Goal: Task Accomplishment & Management: Manage account settings

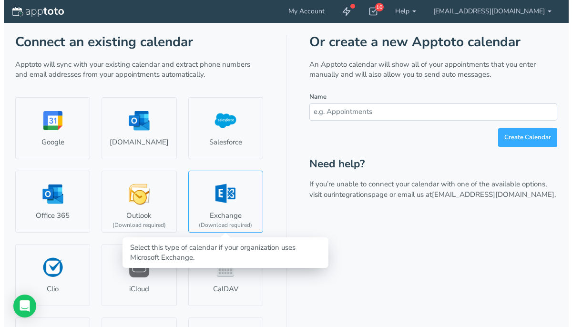
scroll to position [72, 0]
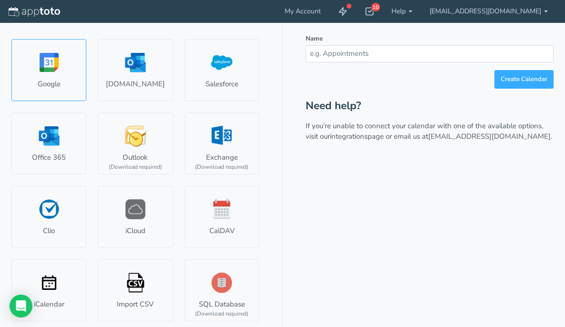
click at [45, 76] on link "Google" at bounding box center [48, 70] width 75 height 62
select select "number:58313"
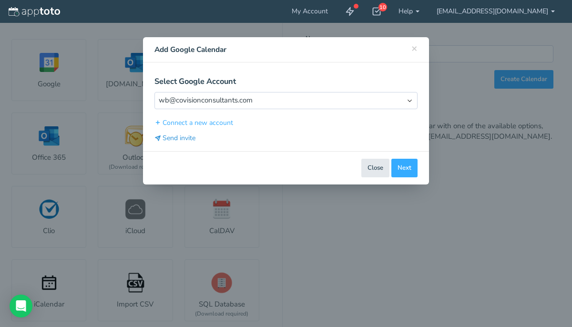
click at [183, 138] on button "Send invite" at bounding box center [174, 138] width 41 height 10
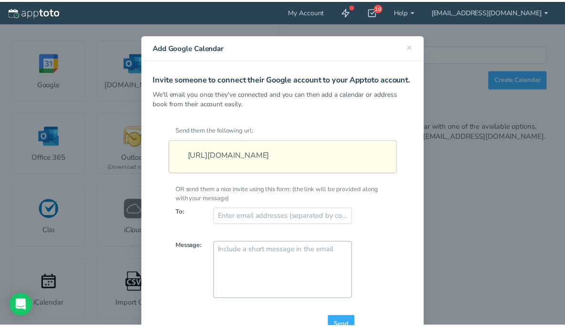
scroll to position [0, 0]
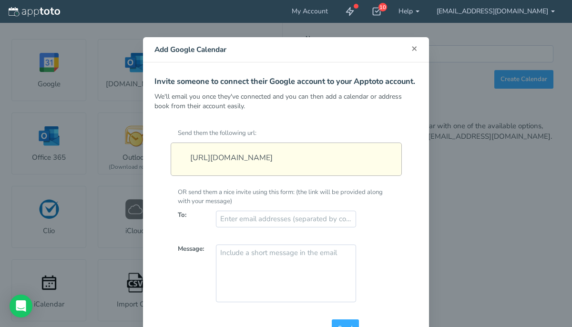
click at [412, 50] on span "×" at bounding box center [414, 47] width 6 height 13
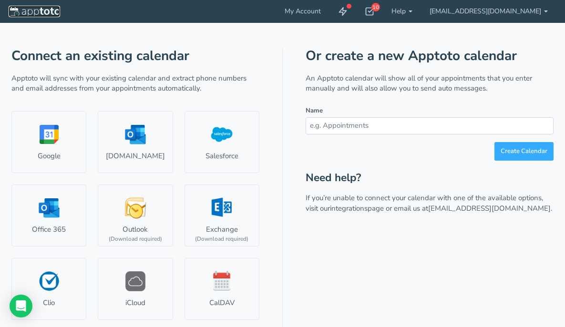
click at [34, 11] on img at bounding box center [34, 12] width 51 height 10
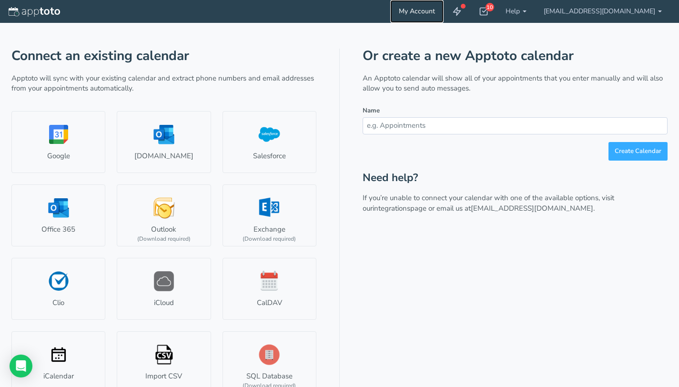
click at [441, 14] on link "My Account" at bounding box center [416, 11] width 53 height 23
click at [444, 10] on link "My Account" at bounding box center [416, 11] width 53 height 23
click at [488, 11] on icon at bounding box center [484, 12] width 10 height 10
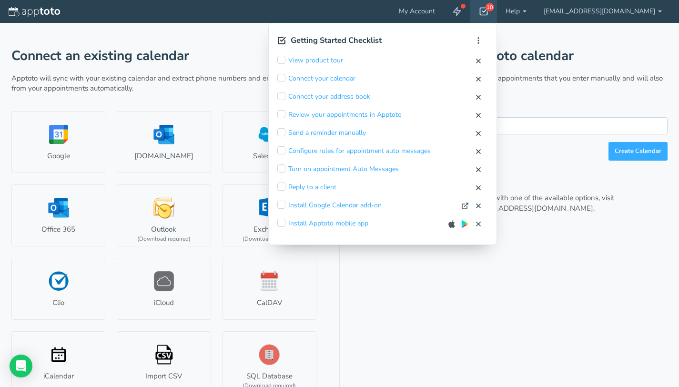
click at [285, 78] on input "checkbox" at bounding box center [281, 78] width 8 height 8
click at [459, 79] on button "Mark Complete" at bounding box center [436, 79] width 46 height 10
checkbox input "true"
click at [285, 79] on input "checkbox" at bounding box center [281, 78] width 8 height 8
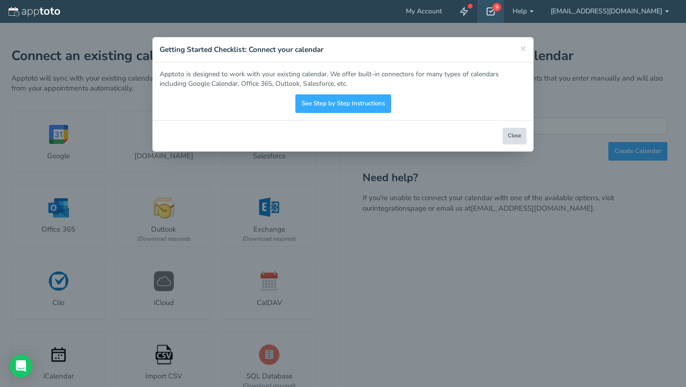
click at [513, 138] on button "Close" at bounding box center [515, 136] width 24 height 17
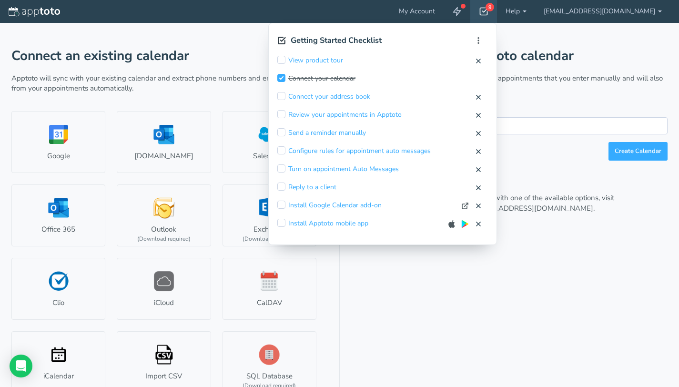
click at [285, 78] on input "checkbox" at bounding box center [281, 78] width 8 height 8
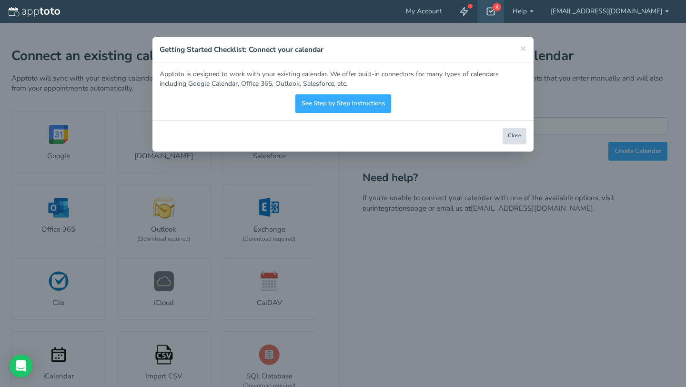
click at [511, 135] on button "Close" at bounding box center [515, 136] width 24 height 17
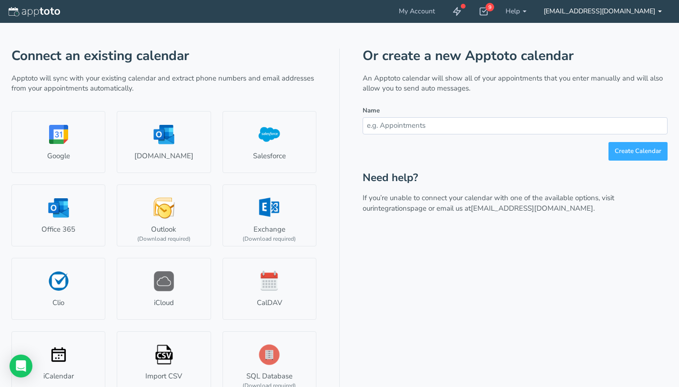
click at [580, 10] on link "[EMAIL_ADDRESS][DOMAIN_NAME]" at bounding box center [602, 11] width 135 height 23
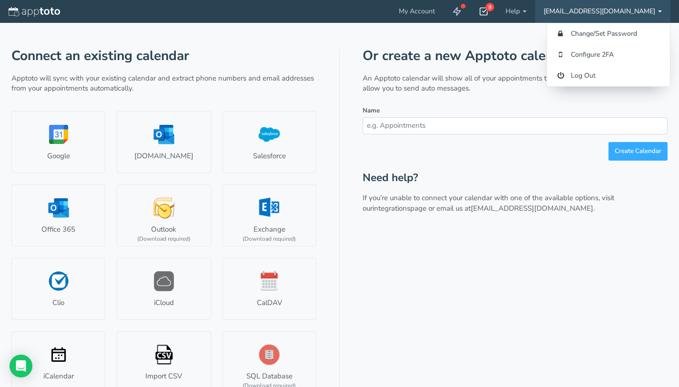
click at [497, 11] on div "9" at bounding box center [483, 11] width 27 height 23
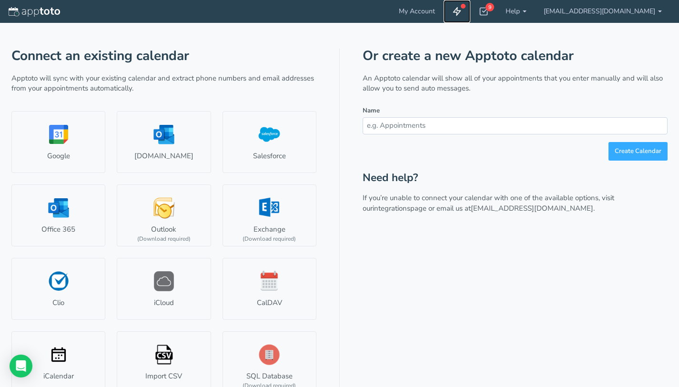
click at [462, 11] on icon at bounding box center [457, 12] width 10 height 10
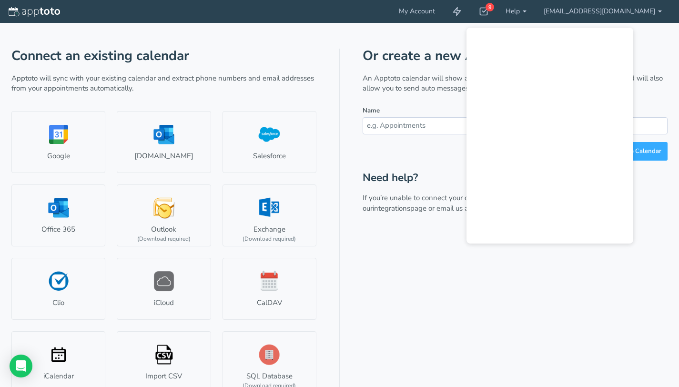
click at [369, 18] on header "My Account 9 Getting Started Checklist Hide completed Refresh Remove Checklist …" at bounding box center [339, 11] width 679 height 23
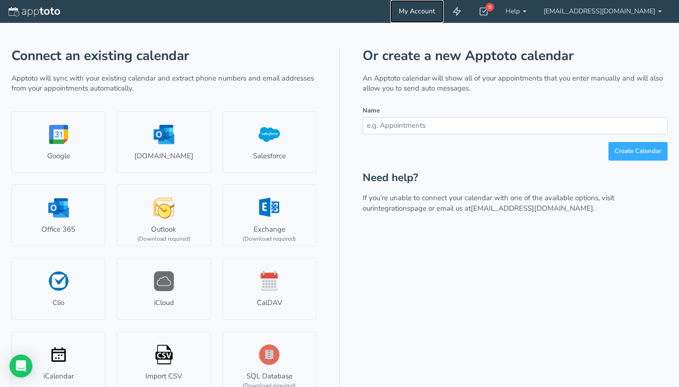
click at [437, 9] on link "My Account" at bounding box center [416, 11] width 53 height 23
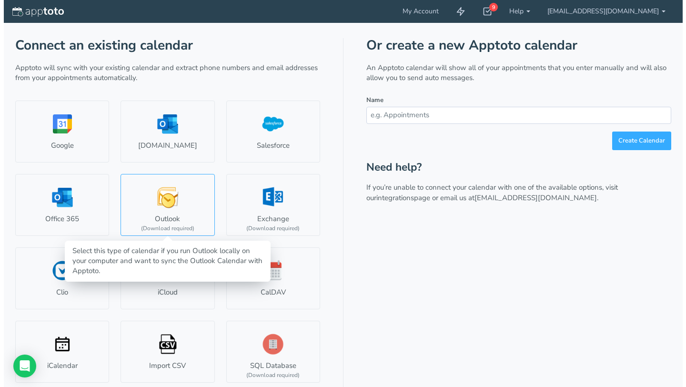
scroll to position [12, 0]
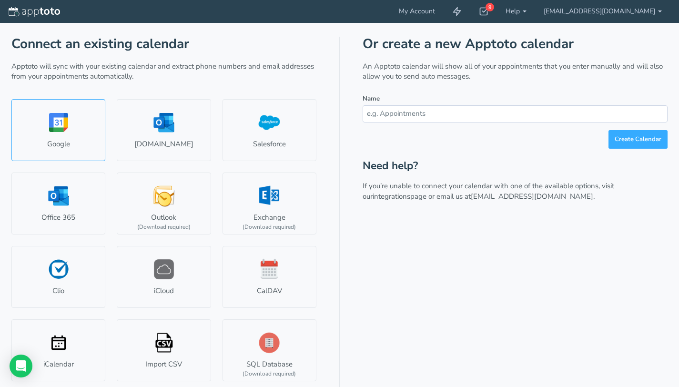
click at [72, 138] on link "Google" at bounding box center [58, 130] width 94 height 62
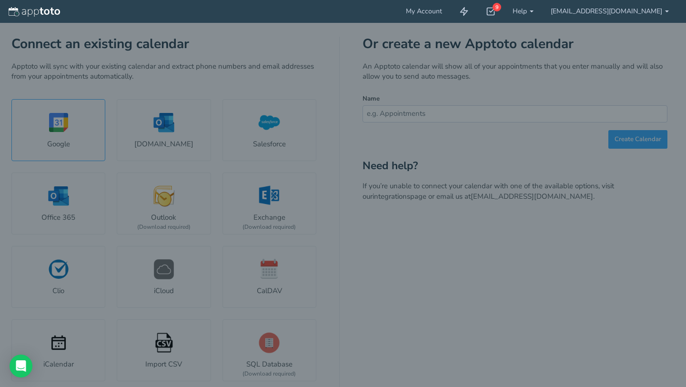
select select "number:58313"
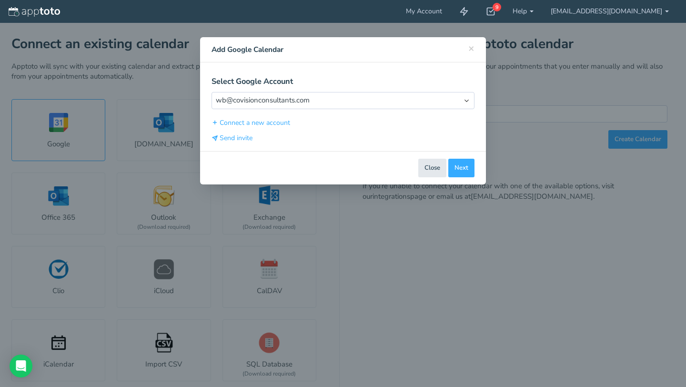
type input "[EMAIL_ADDRESS][DOMAIN_NAME]"
type input "#9fe1e7"
select select "string:America/Los_Angeles"
click at [462, 169] on button "Next" at bounding box center [461, 168] width 26 height 19
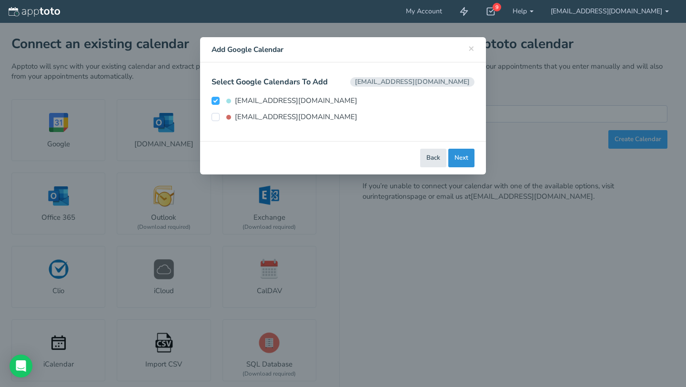
click at [460, 161] on button "Next" at bounding box center [461, 158] width 26 height 19
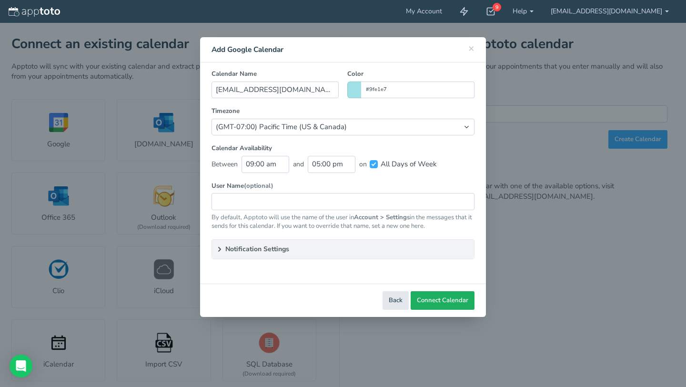
click at [442, 301] on span "Connect Calendar" at bounding box center [442, 300] width 51 height 9
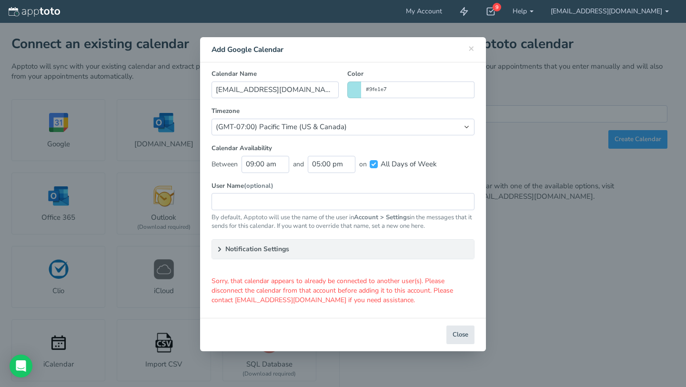
click at [247, 249] on summary "Notification Settings" at bounding box center [343, 249] width 262 height 19
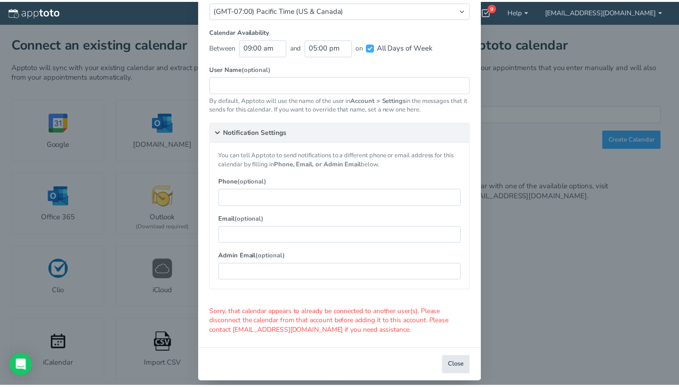
scroll to position [127, 0]
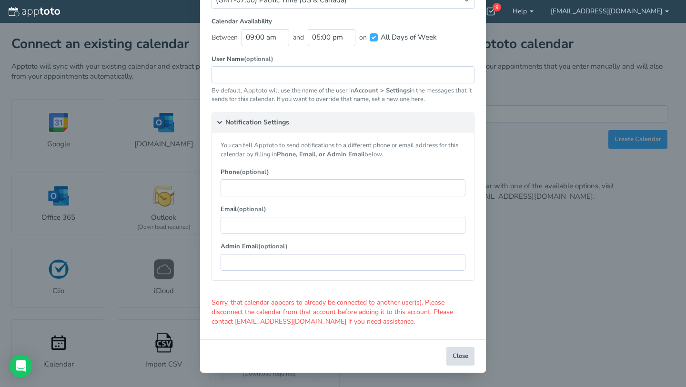
click at [456, 357] on button "Close" at bounding box center [461, 356] width 28 height 19
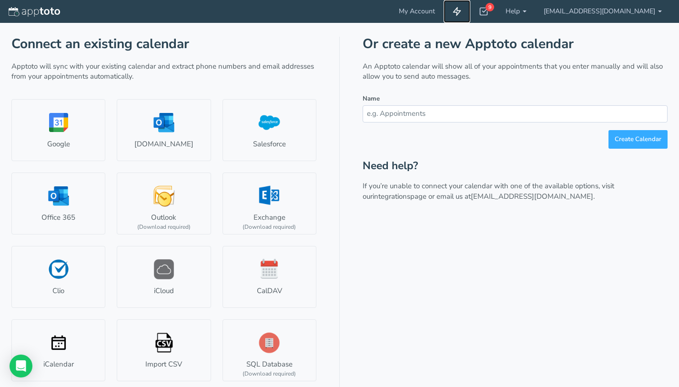
click at [461, 10] on use at bounding box center [457, 12] width 7 height 8
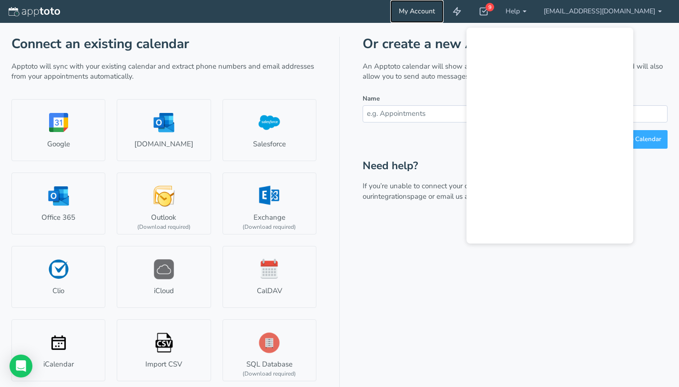
click at [442, 13] on link "My Account" at bounding box center [416, 11] width 53 height 23
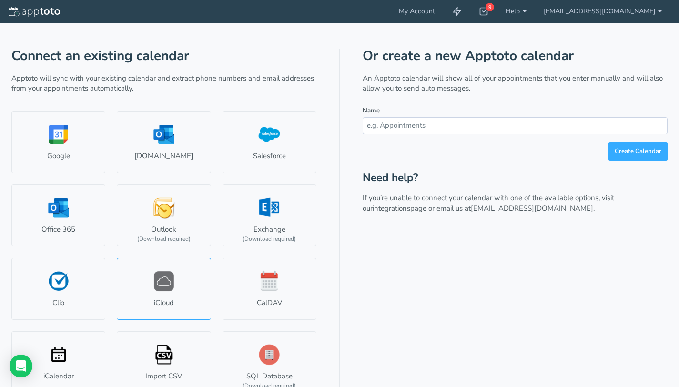
scroll to position [12, 0]
click at [402, 126] on input "text" at bounding box center [515, 125] width 305 height 17
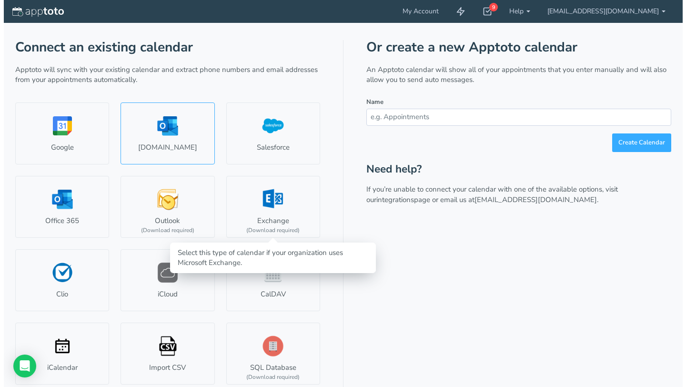
scroll to position [12, 0]
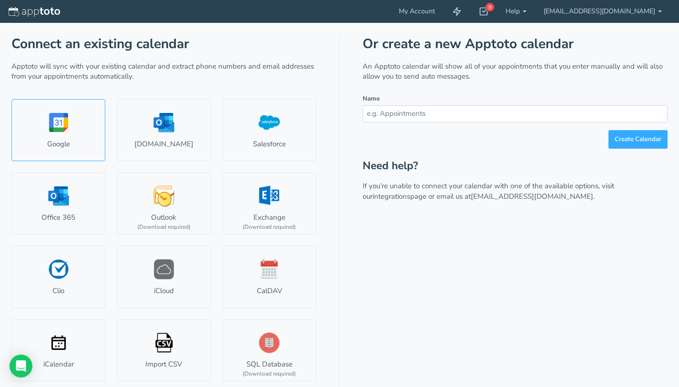
click at [80, 121] on link "Google" at bounding box center [58, 130] width 94 height 62
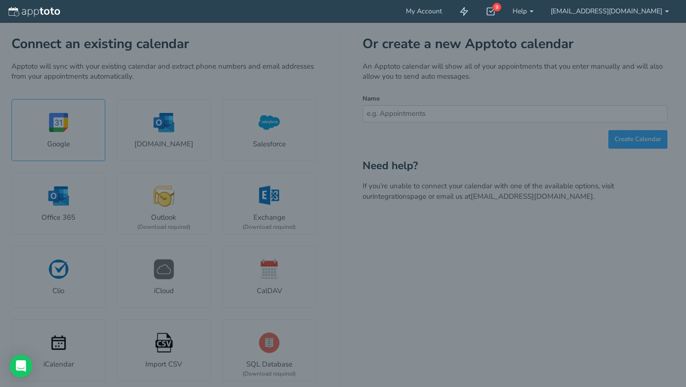
select select "number:58313"
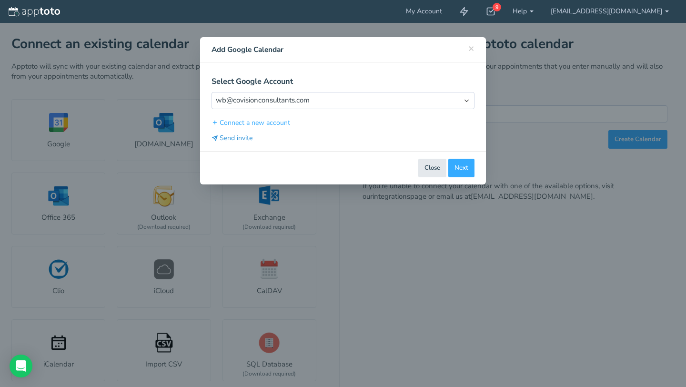
click at [236, 139] on button "Send invite" at bounding box center [232, 138] width 41 height 10
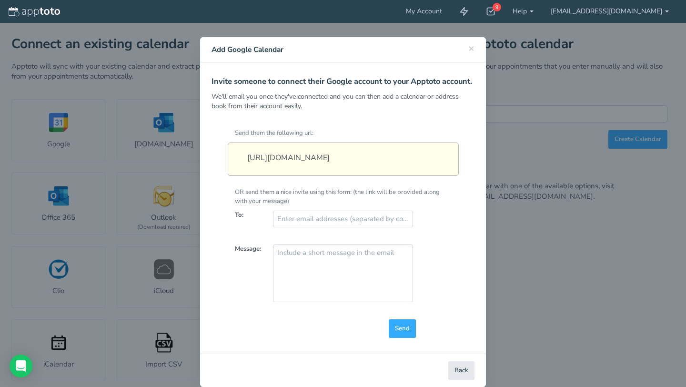
scroll to position [29, 0]
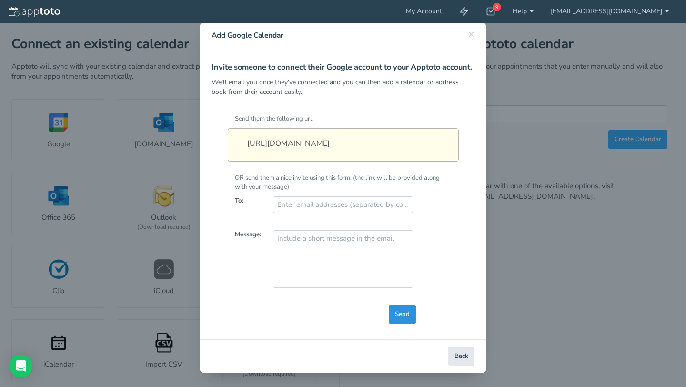
click at [404, 317] on span "Send" at bounding box center [402, 314] width 15 height 9
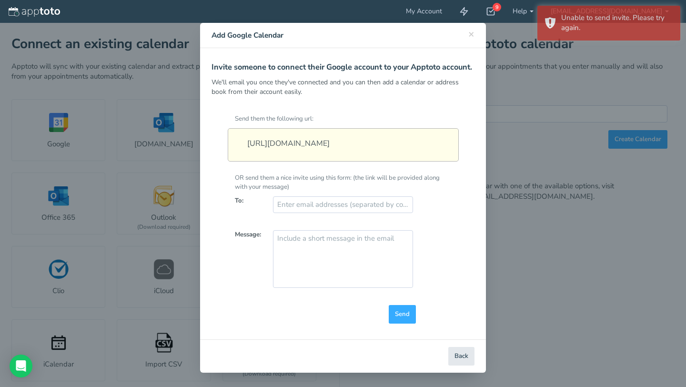
click at [449, 234] on div "Message:" at bounding box center [343, 263] width 231 height 66
click at [459, 354] on button "Back" at bounding box center [461, 356] width 26 height 19
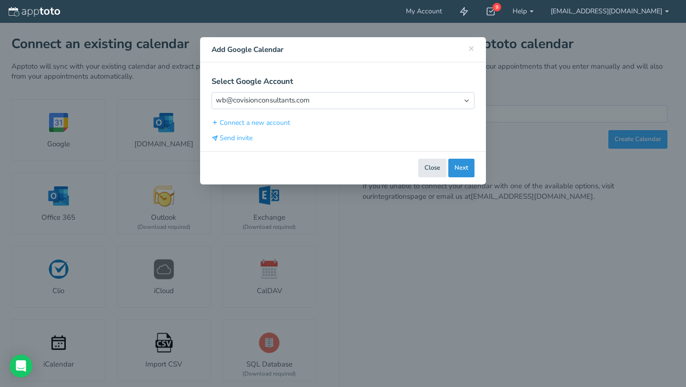
click at [467, 165] on button "Next" at bounding box center [461, 168] width 26 height 19
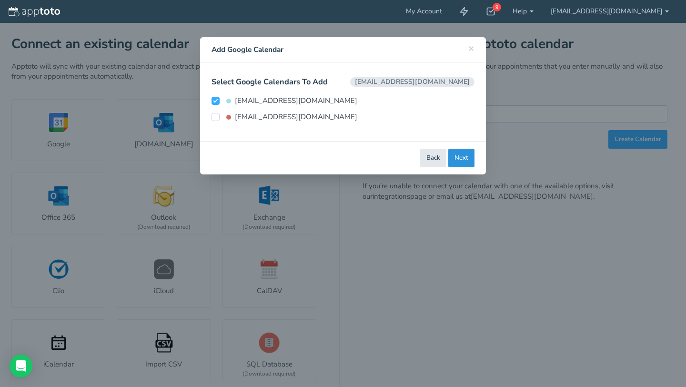
click at [465, 161] on button "Next" at bounding box center [461, 158] width 26 height 19
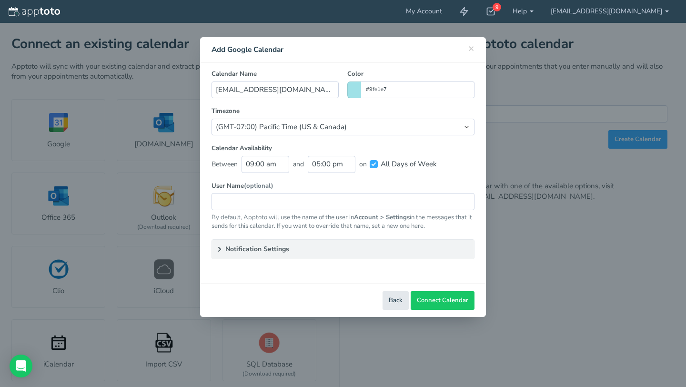
click at [234, 249] on summary "Notification Settings" at bounding box center [343, 249] width 262 height 19
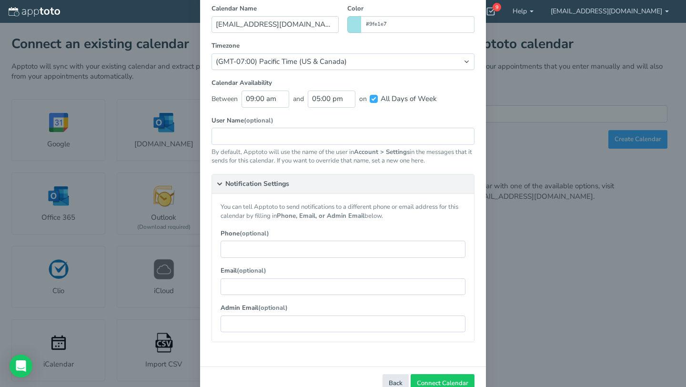
scroll to position [92, 0]
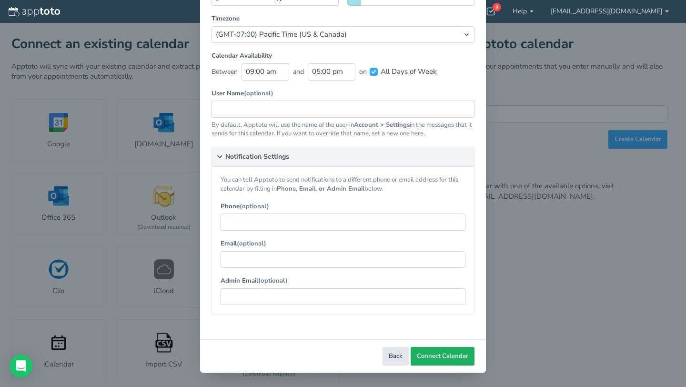
click at [441, 359] on span "Connect Calendar" at bounding box center [442, 356] width 51 height 9
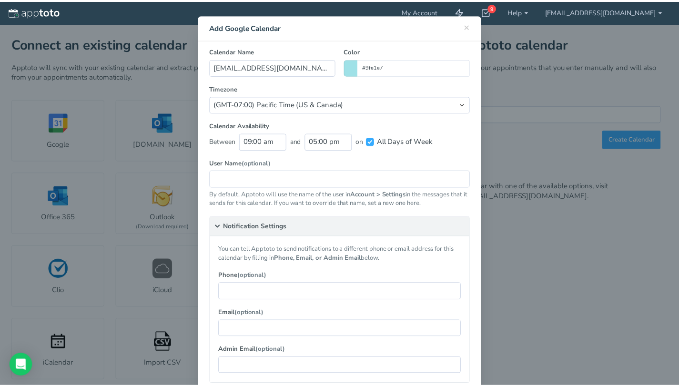
scroll to position [0, 0]
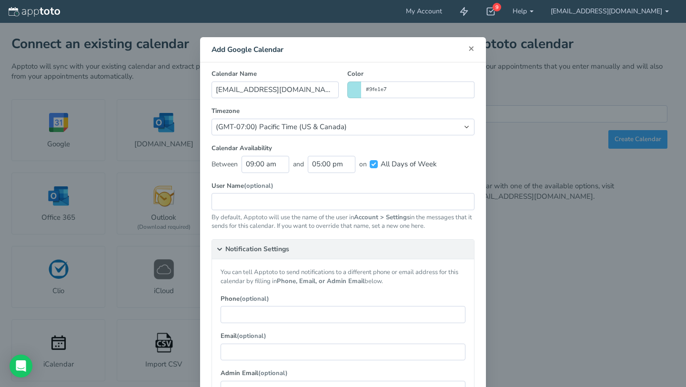
click at [469, 50] on span "×" at bounding box center [471, 47] width 6 height 13
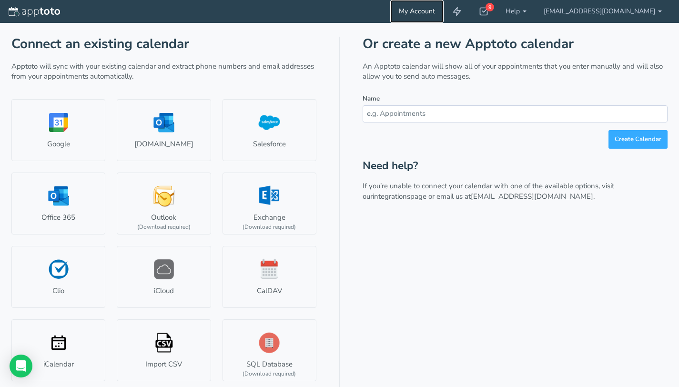
click at [444, 14] on link "My Account" at bounding box center [416, 11] width 53 height 23
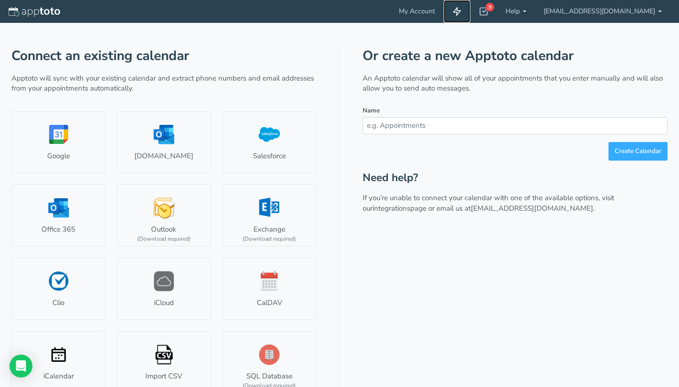
click at [461, 11] on use at bounding box center [457, 12] width 7 height 8
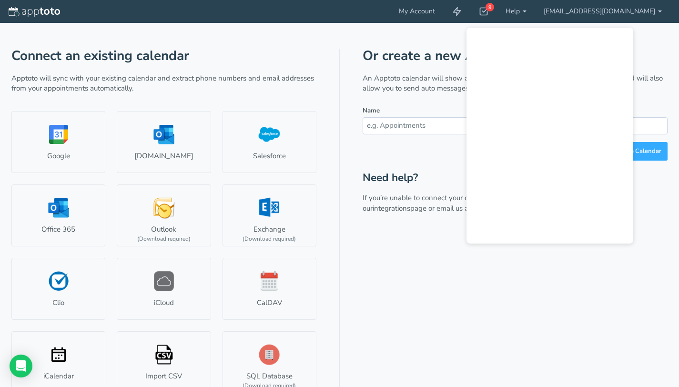
click at [407, 37] on div "Connect an existing calendar Apptoto will sync with your existing calendar and …" at bounding box center [339, 211] width 656 height 376
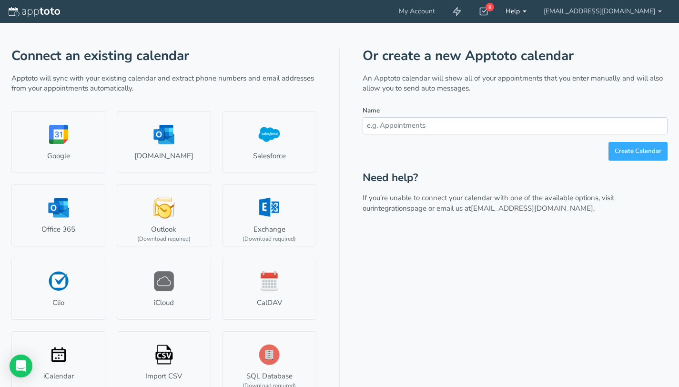
click at [535, 8] on link "Help" at bounding box center [516, 11] width 38 height 23
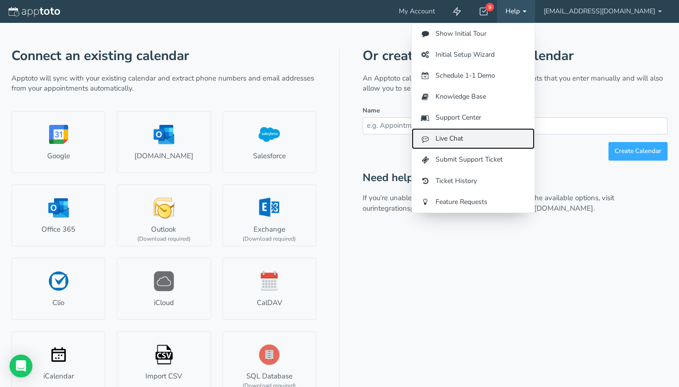
click at [529, 138] on link "Live Chat" at bounding box center [473, 138] width 123 height 21
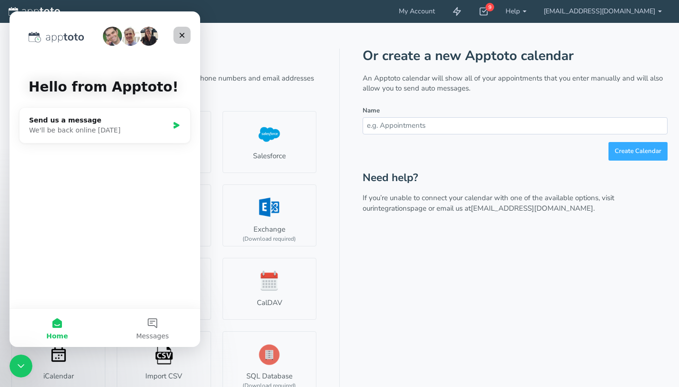
click at [180, 34] on icon "Close" at bounding box center [182, 35] width 8 height 8
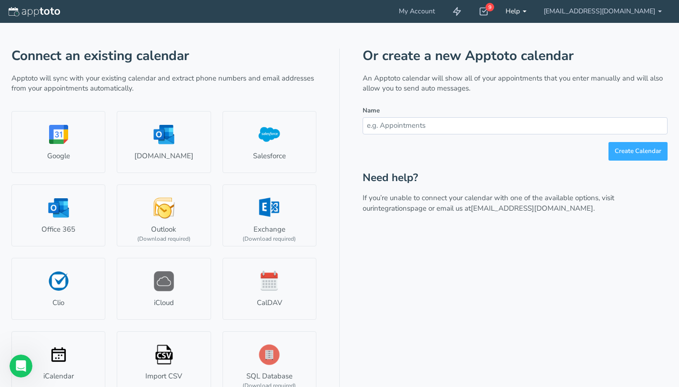
click at [527, 11] on b at bounding box center [525, 11] width 4 height 2
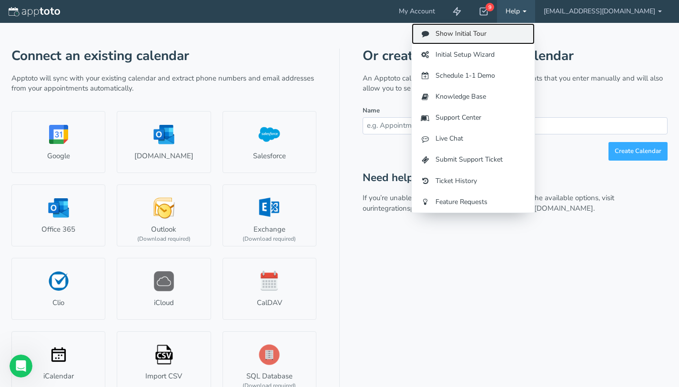
click at [523, 33] on link "Show Initial Tour" at bounding box center [473, 33] width 123 height 21
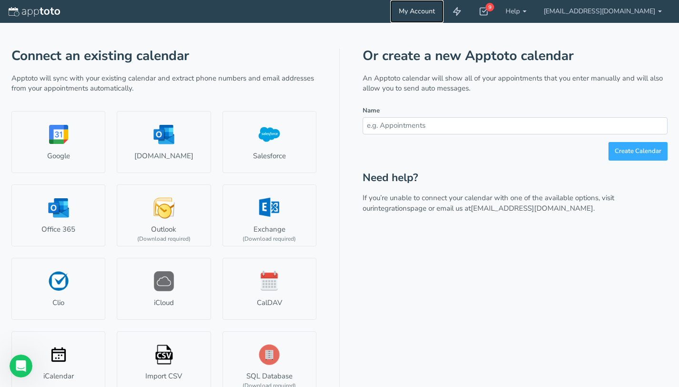
click at [444, 12] on link "My Account" at bounding box center [416, 11] width 53 height 23
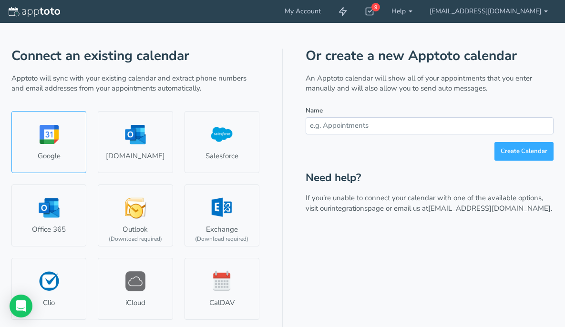
click at [54, 140] on link "Google" at bounding box center [48, 142] width 75 height 62
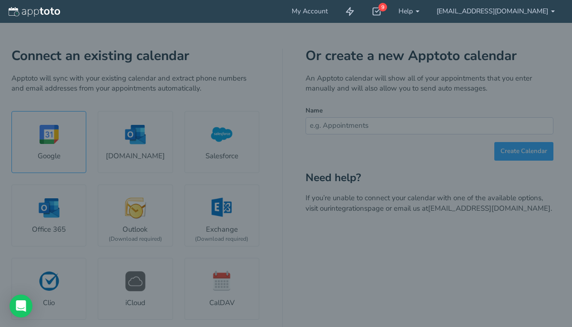
select select "number:58313"
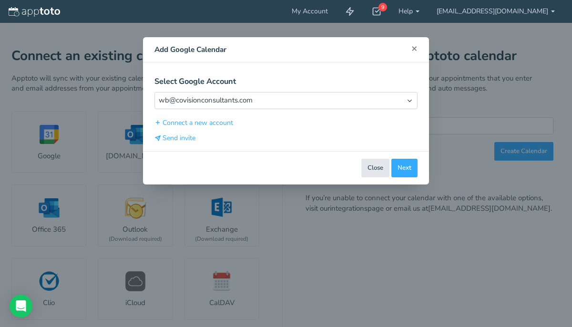
click at [417, 48] on span "×" at bounding box center [414, 47] width 6 height 13
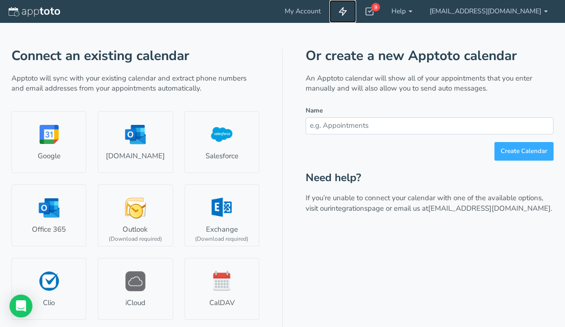
click at [347, 12] on icon at bounding box center [343, 12] width 10 height 10
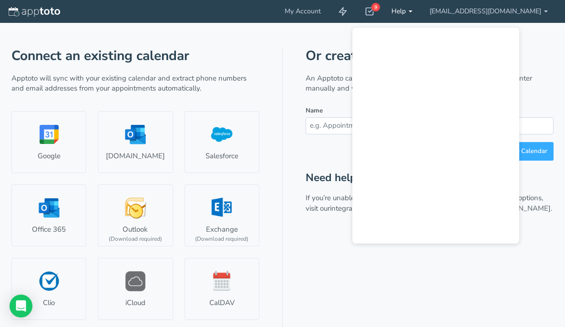
click at [421, 11] on link "Help" at bounding box center [402, 11] width 38 height 23
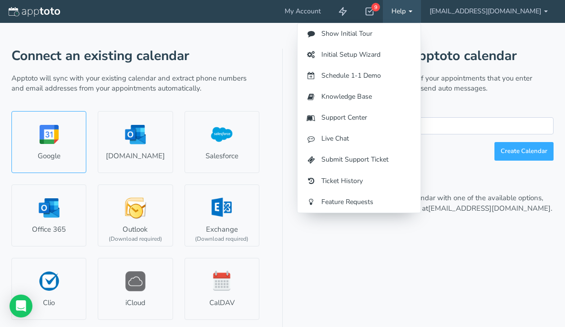
click at [68, 147] on link "Google" at bounding box center [48, 142] width 75 height 62
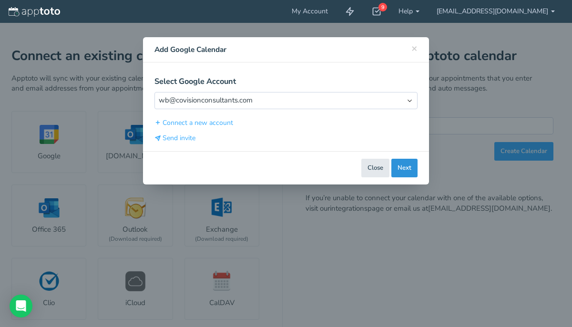
click at [405, 165] on button "Next" at bounding box center [404, 168] width 26 height 19
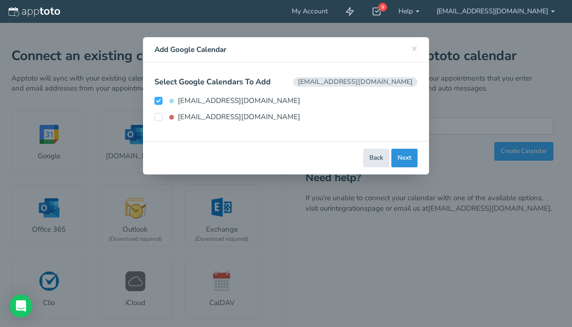
click at [407, 153] on button "Next" at bounding box center [404, 158] width 26 height 19
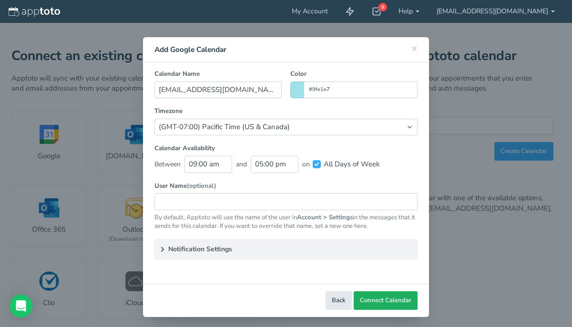
click at [392, 303] on span "Connect Calendar" at bounding box center [385, 300] width 51 height 9
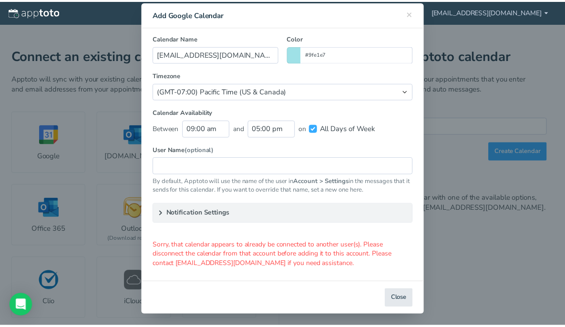
scroll to position [39, 0]
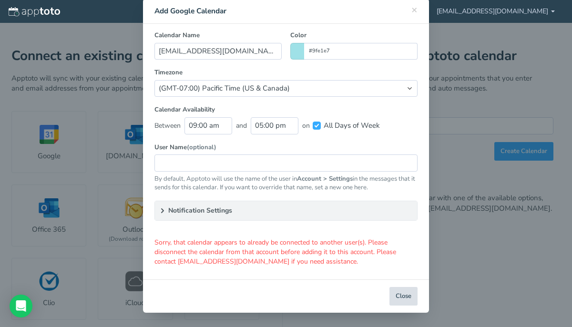
click at [399, 294] on button "Close" at bounding box center [403, 296] width 28 height 19
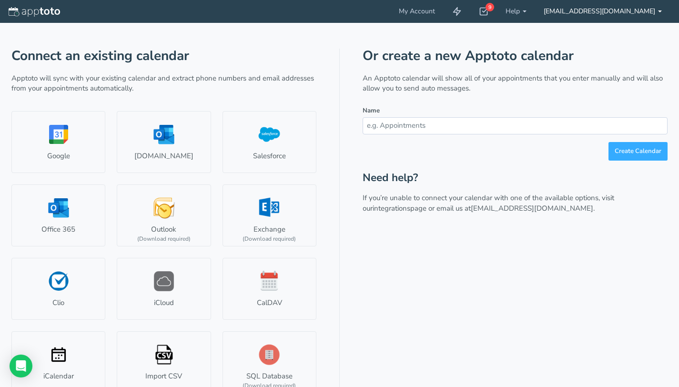
click at [589, 11] on link "[EMAIL_ADDRESS][DOMAIN_NAME]" at bounding box center [602, 11] width 135 height 23
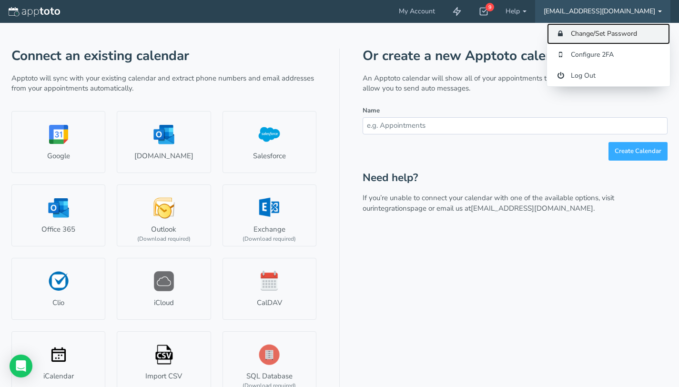
click at [591, 32] on link "Change/Set Password" at bounding box center [608, 33] width 123 height 21
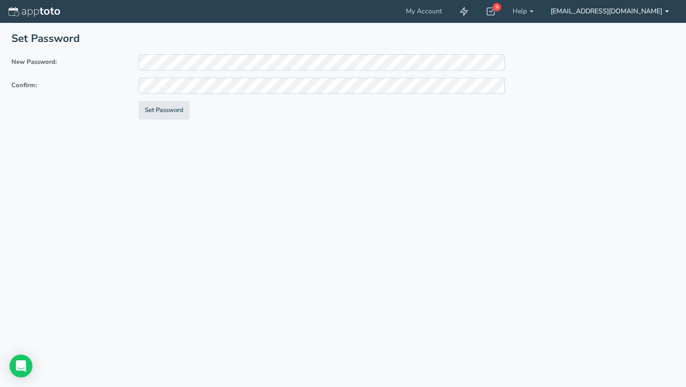
click at [597, 13] on link "[EMAIL_ADDRESS][DOMAIN_NAME]" at bounding box center [609, 11] width 135 height 23
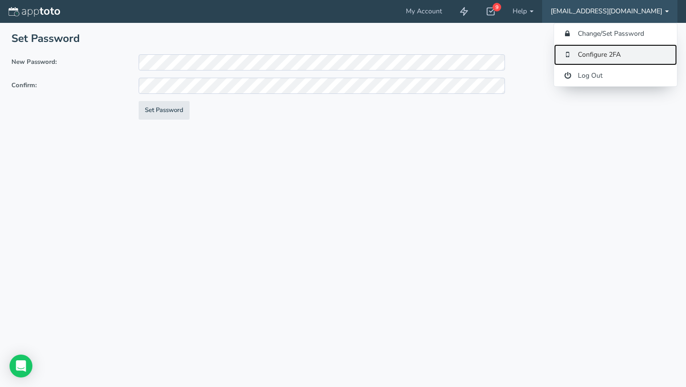
click at [593, 57] on link "Configure 2FA" at bounding box center [615, 54] width 123 height 21
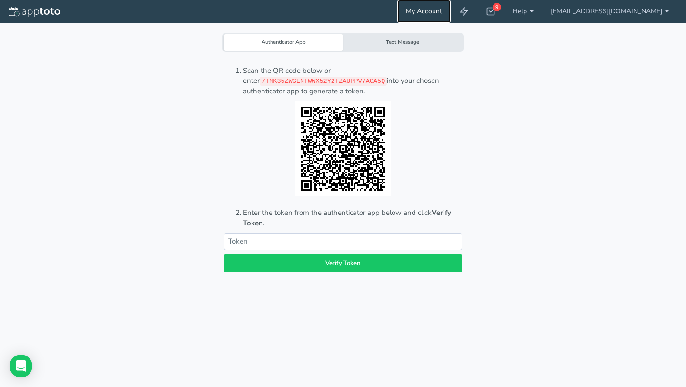
click at [450, 10] on link "My Account" at bounding box center [423, 11] width 53 height 23
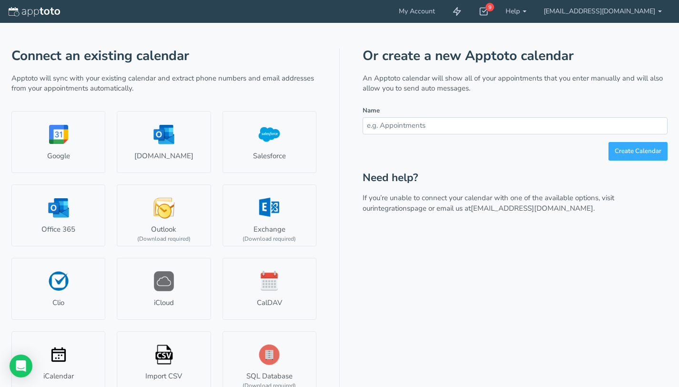
drag, startPoint x: 1, startPoint y: 55, endPoint x: 59, endPoint y: 69, distance: 59.3
click at [14, 59] on div "Connect an existing calendar Apptoto will sync with your existing calendar and …" at bounding box center [339, 199] width 679 height 399
click at [0, 68] on div "Connect an existing calendar Apptoto will sync with your existing calendar and …" at bounding box center [339, 199] width 679 height 399
click at [590, 11] on link "[EMAIL_ADDRESS][DOMAIN_NAME]" at bounding box center [602, 11] width 135 height 23
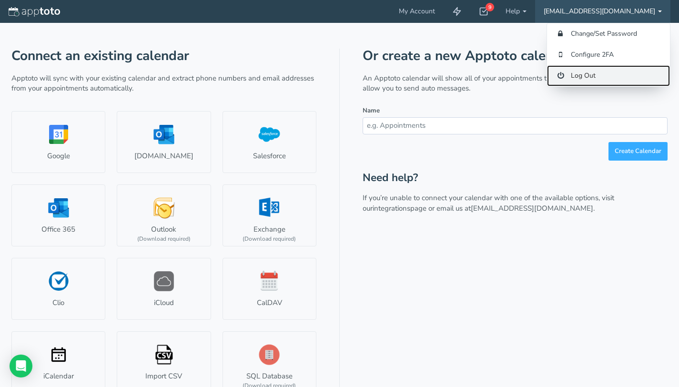
click at [593, 77] on link "Log Out" at bounding box center [608, 75] width 123 height 21
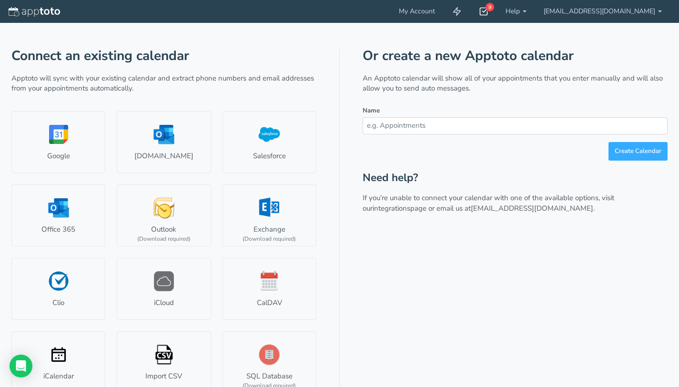
click at [488, 13] on icon at bounding box center [484, 12] width 10 height 10
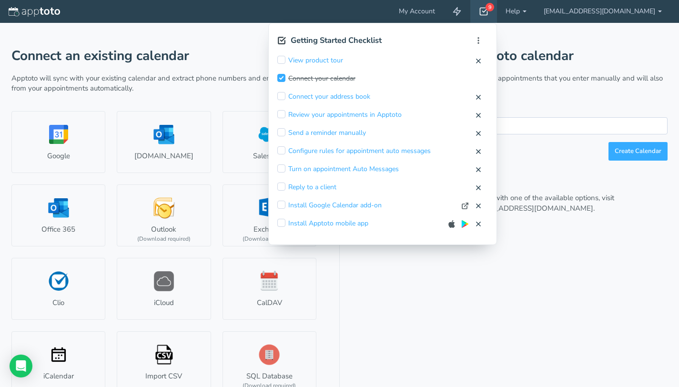
click at [285, 77] on input "checkbox" at bounding box center [281, 78] width 8 height 8
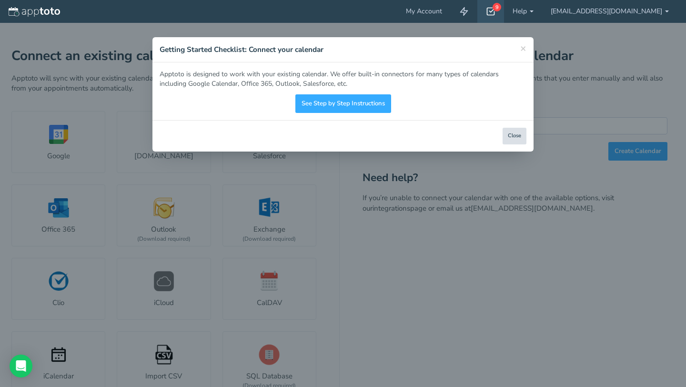
click at [515, 137] on button "Close" at bounding box center [515, 136] width 24 height 17
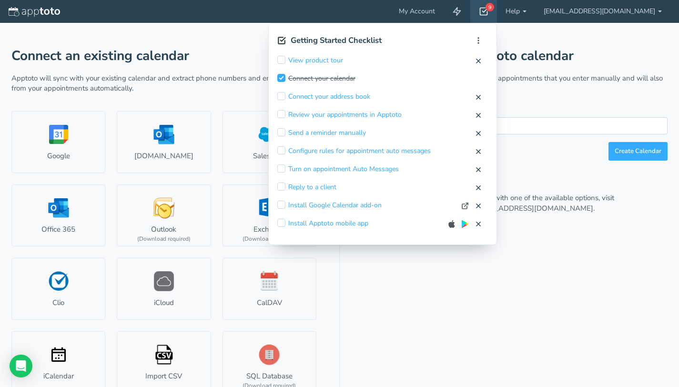
click at [285, 81] on input "checkbox" at bounding box center [281, 78] width 8 height 8
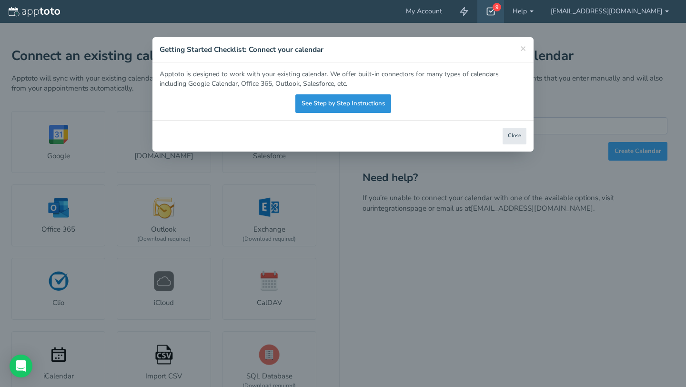
click at [373, 104] on link "See Step by Step Instructions" at bounding box center [343, 103] width 96 height 19
click at [519, 135] on button "Close" at bounding box center [515, 136] width 24 height 17
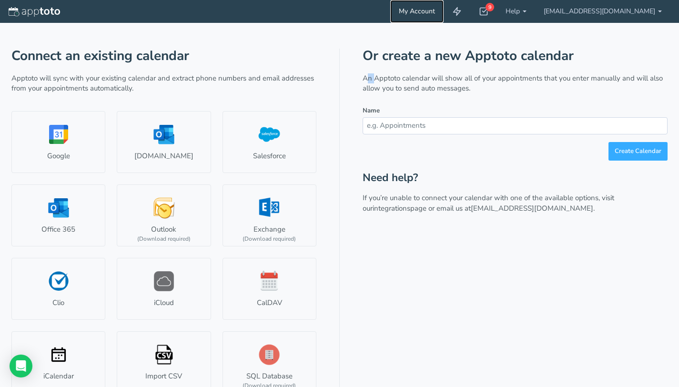
click at [444, 13] on link "My Account" at bounding box center [416, 11] width 53 height 23
click at [497, 11] on div "9" at bounding box center [483, 11] width 27 height 23
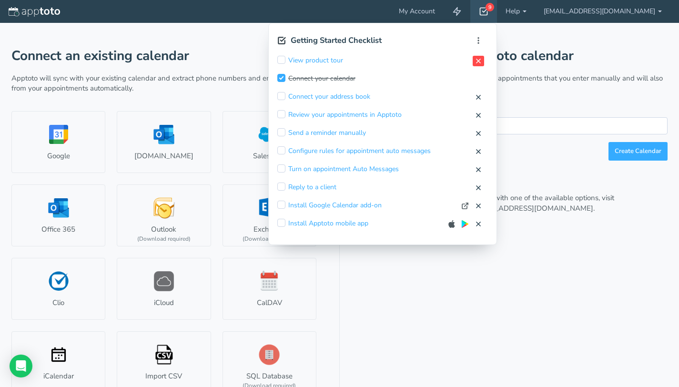
click at [482, 60] on icon at bounding box center [479, 61] width 8 height 8
click at [459, 61] on button "Skip" at bounding box center [453, 61] width 14 height 10
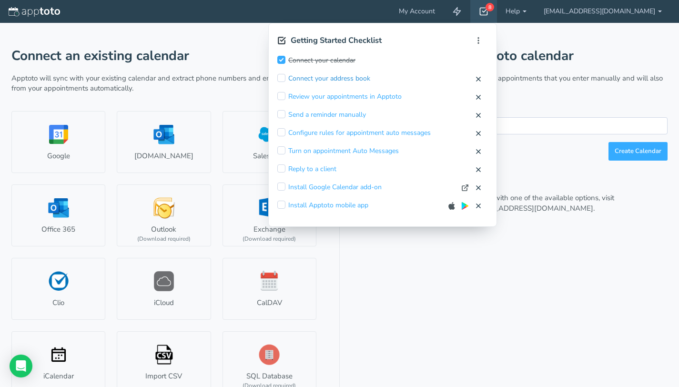
click at [334, 78] on link "Connect your address book" at bounding box center [329, 79] width 82 height 10
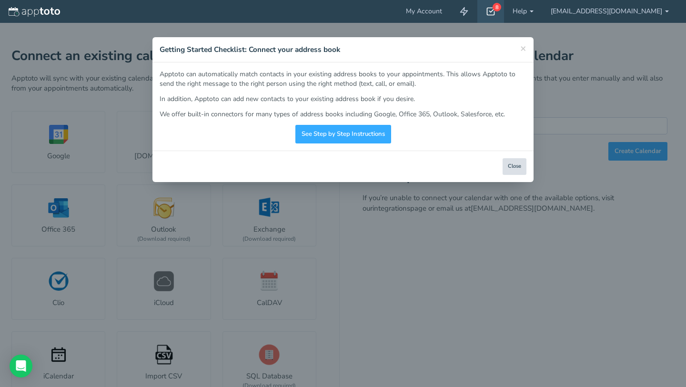
click at [520, 167] on button "Close" at bounding box center [515, 166] width 24 height 17
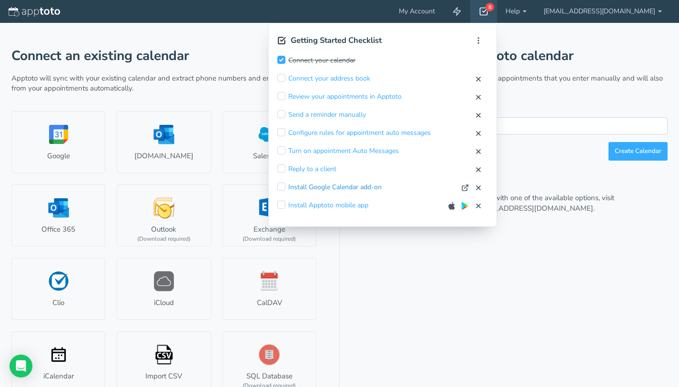
click at [319, 184] on link "Install Google Calendar add-on" at bounding box center [334, 188] width 93 height 10
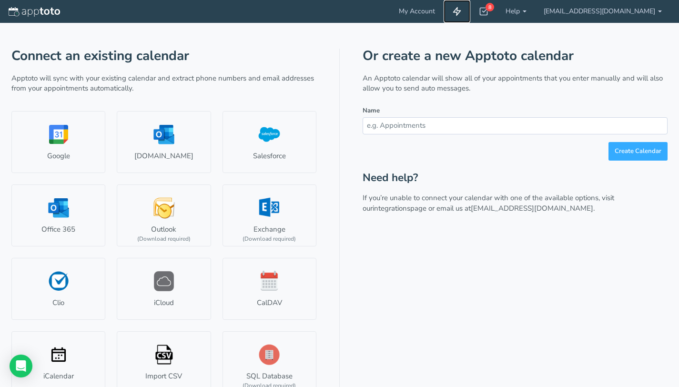
click at [462, 13] on icon at bounding box center [457, 12] width 10 height 10
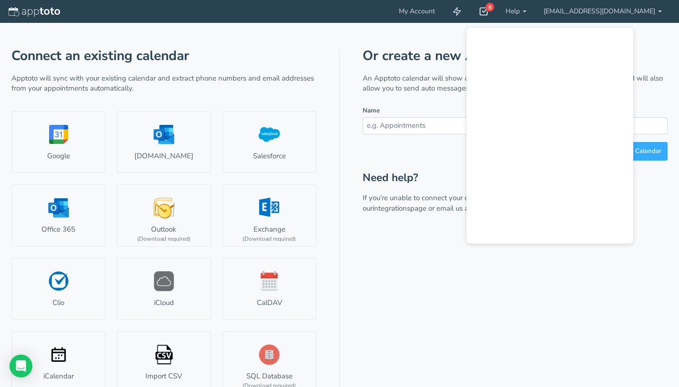
click at [497, 11] on div "8" at bounding box center [483, 11] width 27 height 23
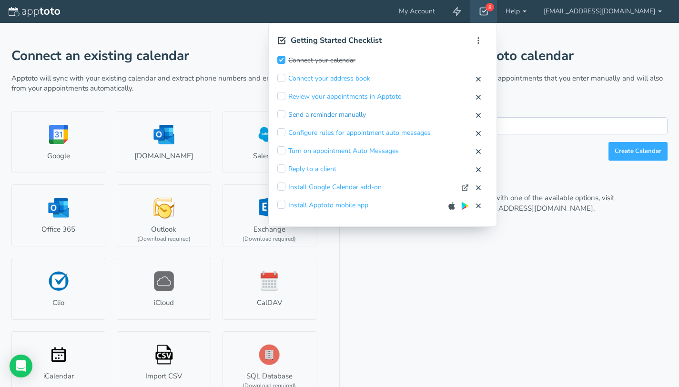
click at [324, 117] on link "Send a reminder manually" at bounding box center [327, 115] width 78 height 10
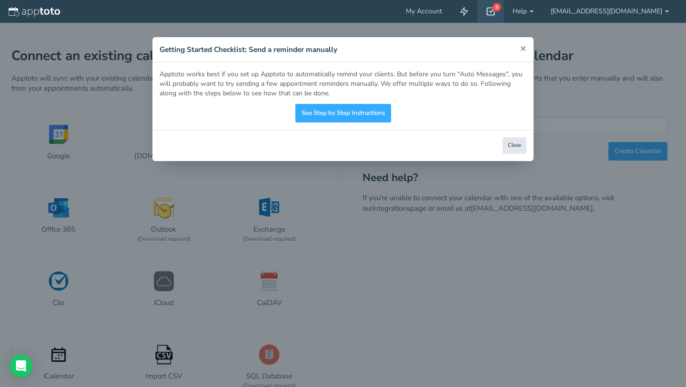
click at [522, 49] on span "×" at bounding box center [523, 47] width 6 height 13
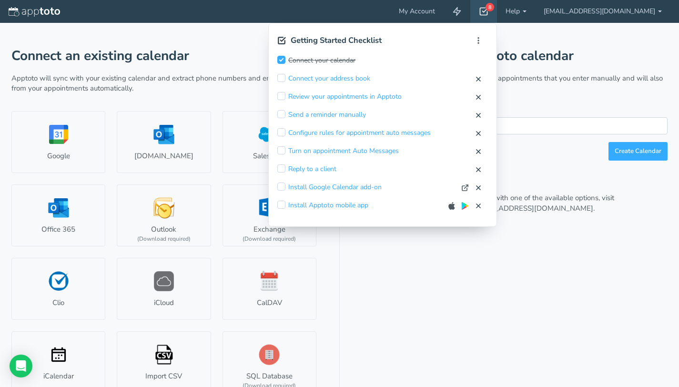
click at [317, 59] on div "My Account 8 Getting Started Checklist Hide completed Refresh Remove Checklist …" at bounding box center [339, 199] width 679 height 399
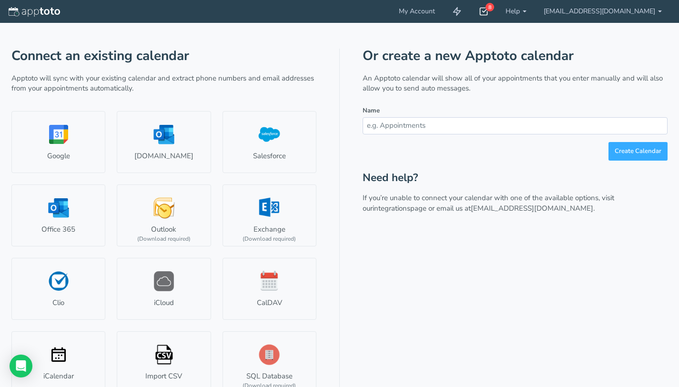
click at [494, 10] on div "8" at bounding box center [490, 7] width 9 height 9
click at [502, 61] on div "My Account 8 Getting Started Checklist Hide completed Refresh Remove Checklist …" at bounding box center [339, 199] width 679 height 399
click at [488, 14] on icon at bounding box center [484, 12] width 10 height 10
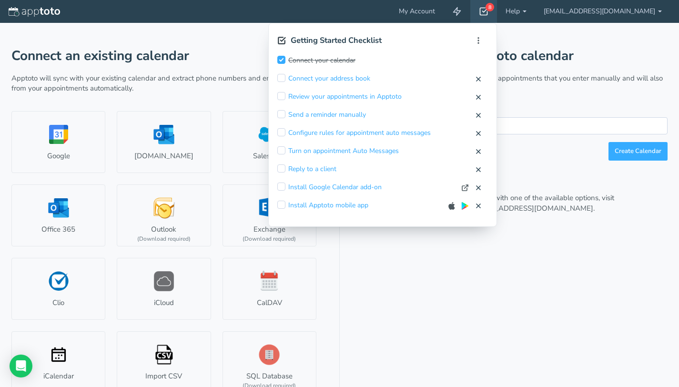
click at [285, 61] on input "checkbox" at bounding box center [281, 60] width 8 height 8
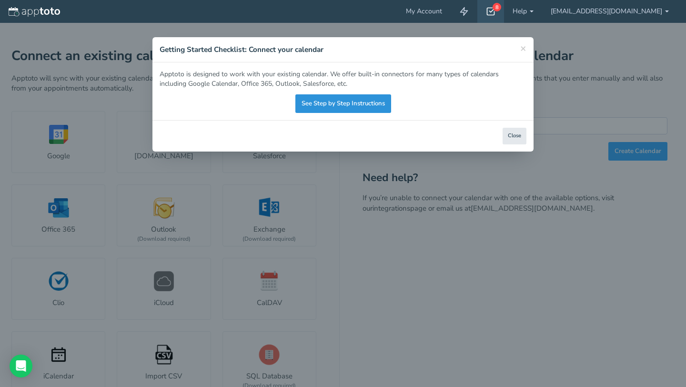
click at [364, 100] on link "See Step by Step Instructions" at bounding box center [343, 103] width 96 height 19
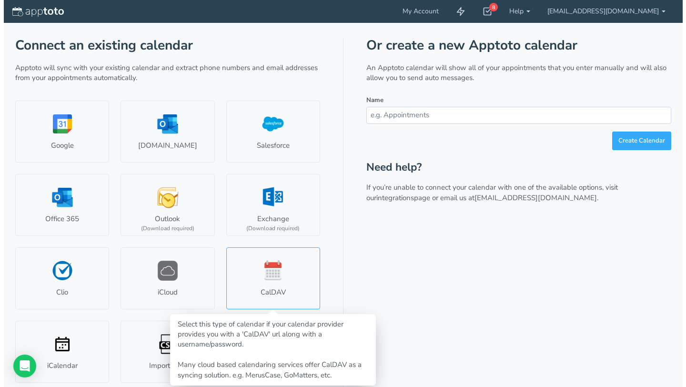
scroll to position [12, 0]
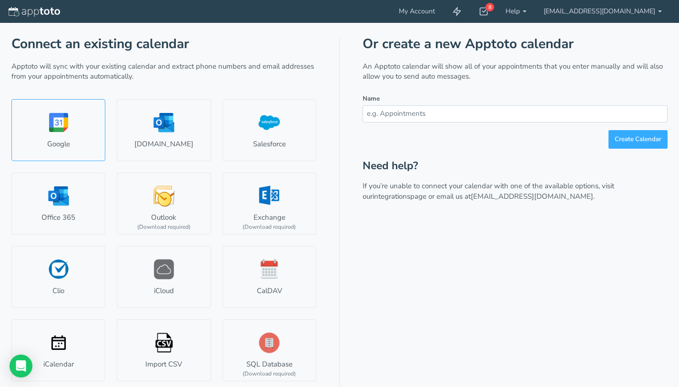
click at [68, 126] on link "Google" at bounding box center [58, 130] width 94 height 62
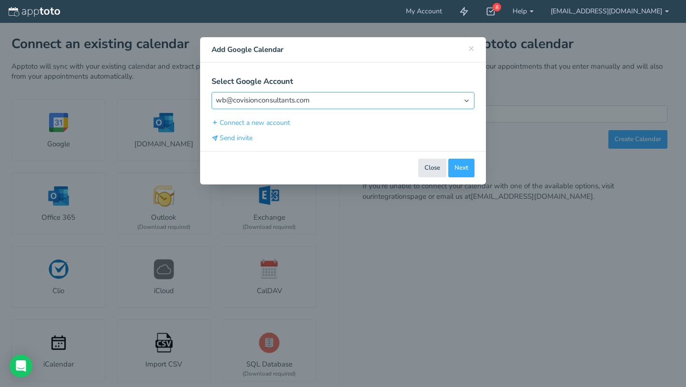
click at [283, 102] on select "Select Account [EMAIL_ADDRESS][DOMAIN_NAME]" at bounding box center [343, 100] width 263 height 17
select select "object:null"
click at [212, 92] on select "Select Account [EMAIL_ADDRESS][DOMAIN_NAME]" at bounding box center [343, 100] width 263 height 17
click at [228, 135] on button "Send invite" at bounding box center [232, 138] width 41 height 10
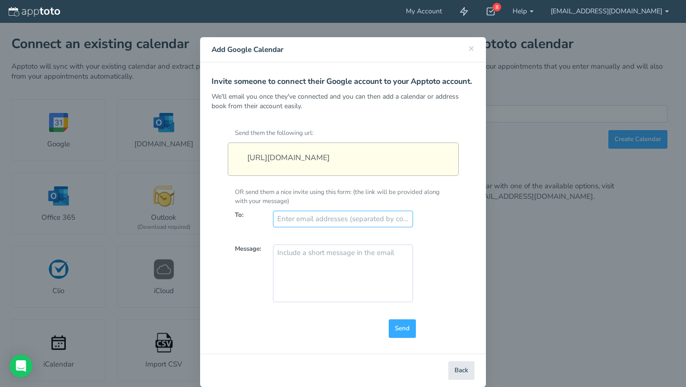
click at [298, 227] on input "text" at bounding box center [343, 219] width 140 height 17
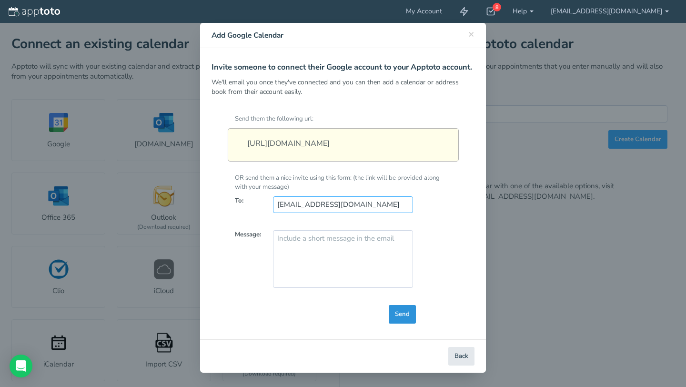
type input "[EMAIL_ADDRESS][DOMAIN_NAME]"
click at [401, 315] on span "Send" at bounding box center [402, 314] width 15 height 9
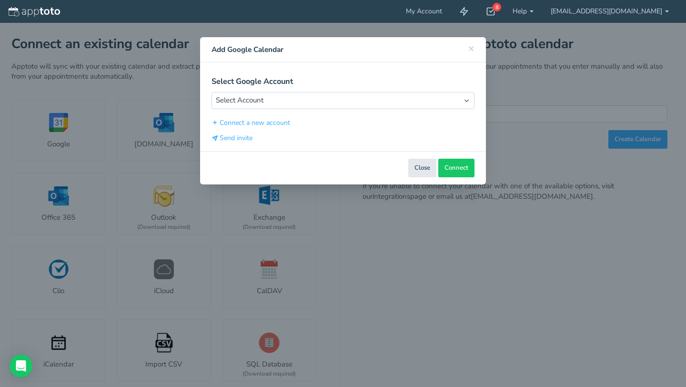
scroll to position [0, 0]
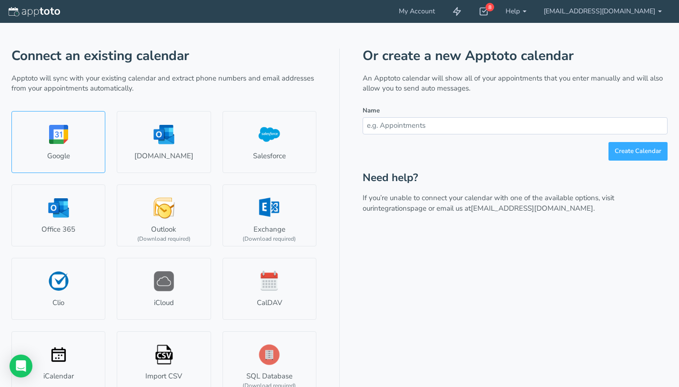
click at [58, 132] on link "Google" at bounding box center [58, 142] width 94 height 62
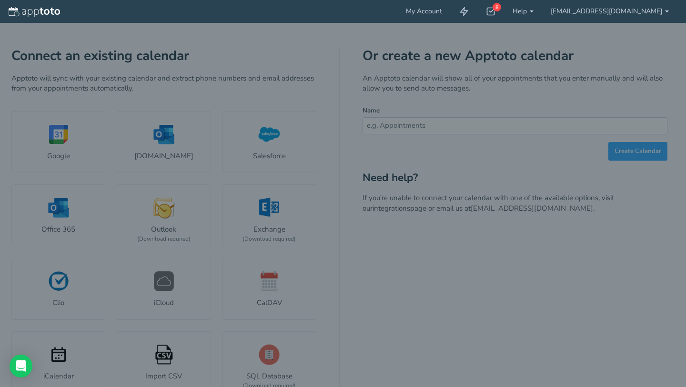
select select "number:58313"
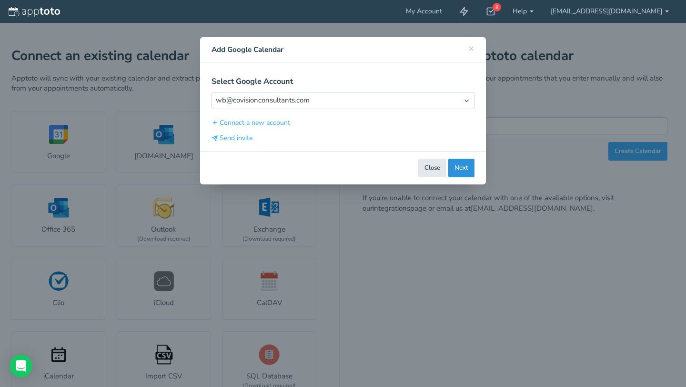
click at [469, 167] on button "Next" at bounding box center [461, 168] width 26 height 19
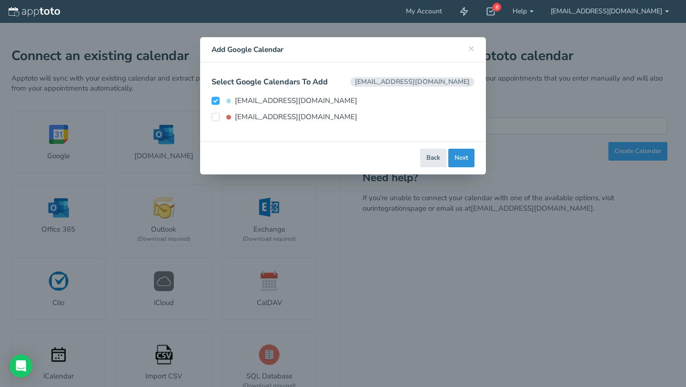
click at [462, 163] on button "Next" at bounding box center [461, 158] width 26 height 19
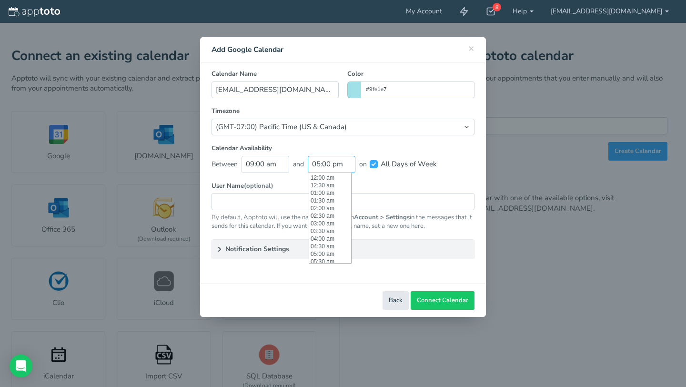
click at [318, 164] on input "05:00 pm" at bounding box center [332, 164] width 48 height 17
click at [331, 193] on li "06:00 pm" at bounding box center [330, 192] width 42 height 8
type input "06:00 pm"
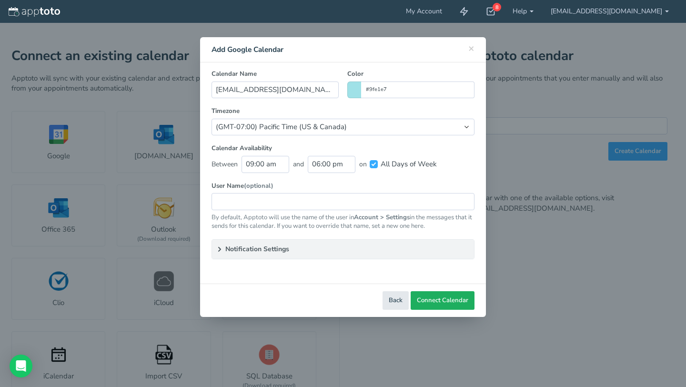
click at [426, 298] on span "Connect Calendar" at bounding box center [442, 300] width 51 height 9
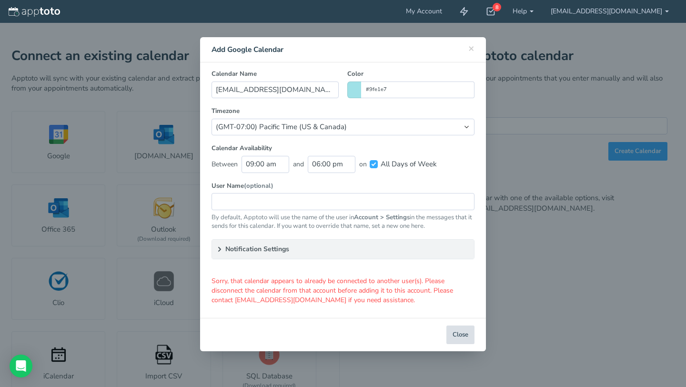
click at [458, 338] on button "Close" at bounding box center [461, 334] width 28 height 19
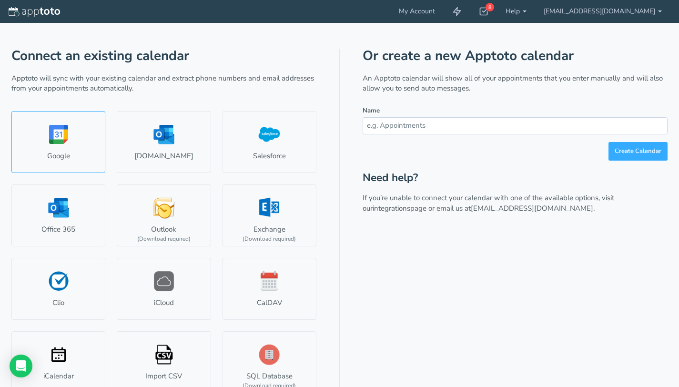
click at [38, 151] on link "Google" at bounding box center [58, 142] width 94 height 62
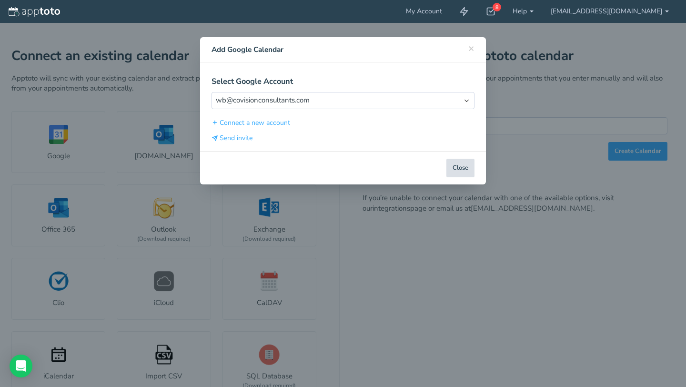
click at [451, 166] on button "Close" at bounding box center [461, 168] width 28 height 19
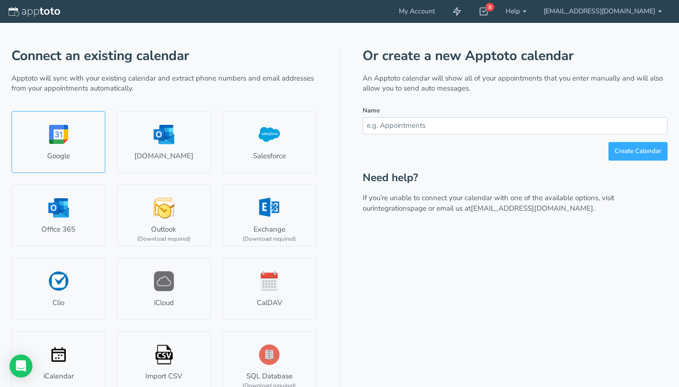
click at [75, 142] on link "Google" at bounding box center [58, 142] width 94 height 62
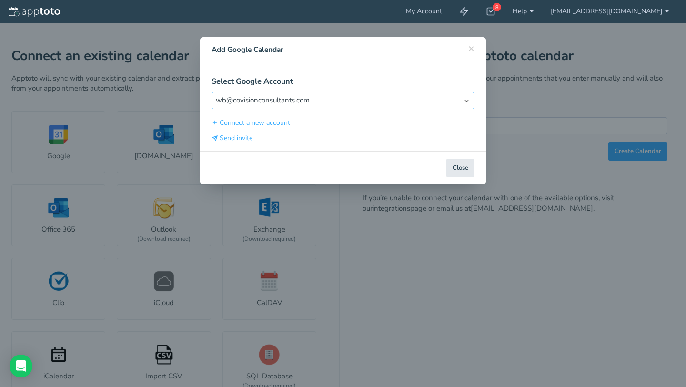
click at [346, 96] on select "Select Account wb@covisionconsultants.com" at bounding box center [343, 100] width 263 height 17
click at [212, 92] on select "Select Account wb@covisionconsultants.com" at bounding box center [343, 100] width 263 height 17
click at [419, 161] on div "Close Back Next Back Connect Connect Calendar" at bounding box center [343, 167] width 286 height 33
click at [248, 135] on button "Send invite" at bounding box center [232, 138] width 41 height 10
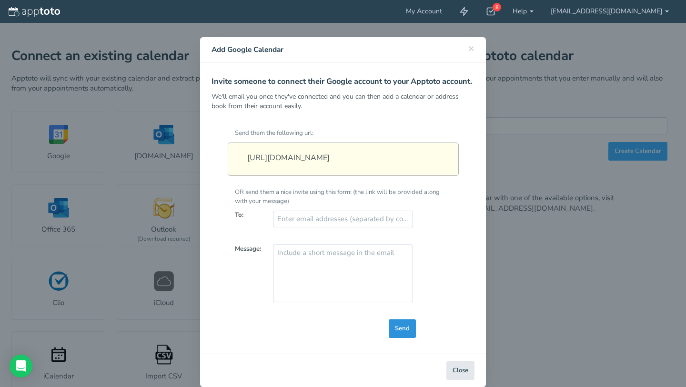
click at [402, 333] on span "Send" at bounding box center [402, 328] width 15 height 9
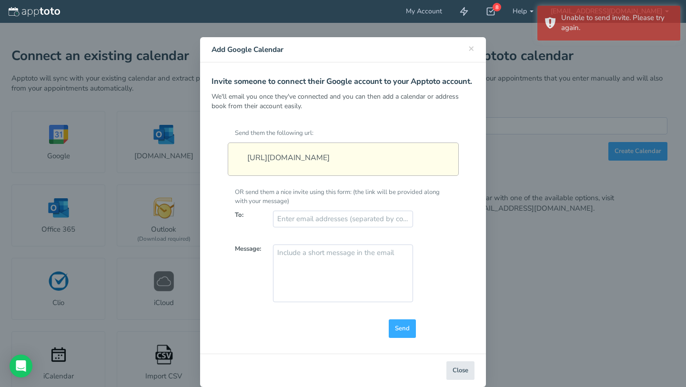
click at [435, 283] on div "Message:" at bounding box center [343, 277] width 231 height 66
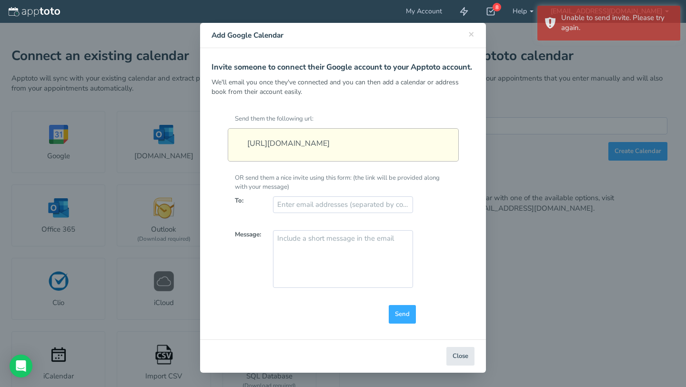
scroll to position [29, 0]
click at [453, 359] on button "Close" at bounding box center [461, 356] width 28 height 19
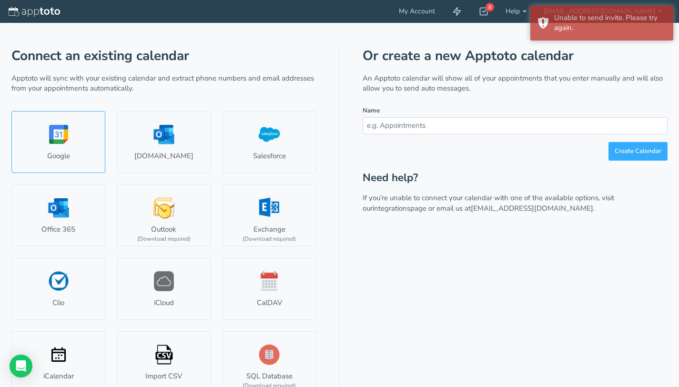
click at [83, 144] on link "Google" at bounding box center [58, 142] width 94 height 62
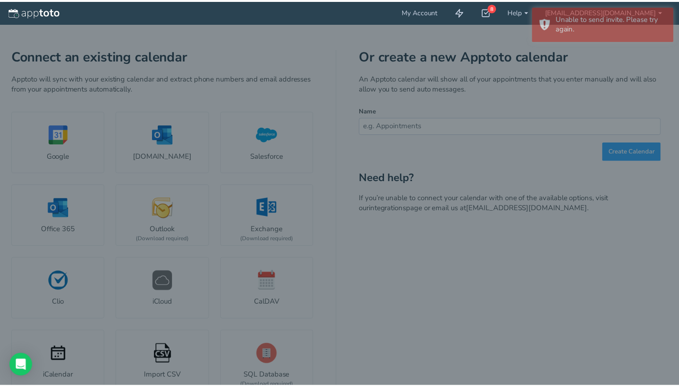
scroll to position [0, 0]
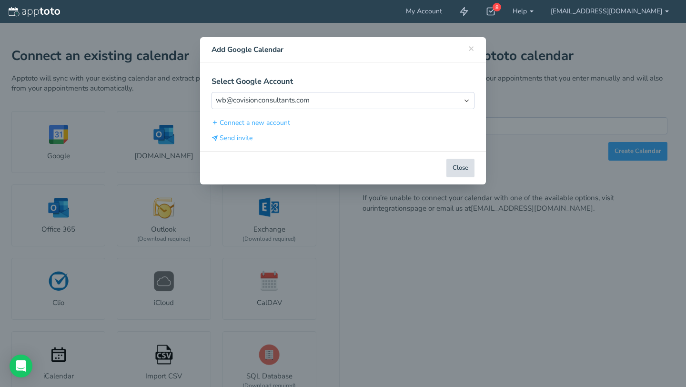
click at [468, 167] on button "Close" at bounding box center [461, 168] width 28 height 19
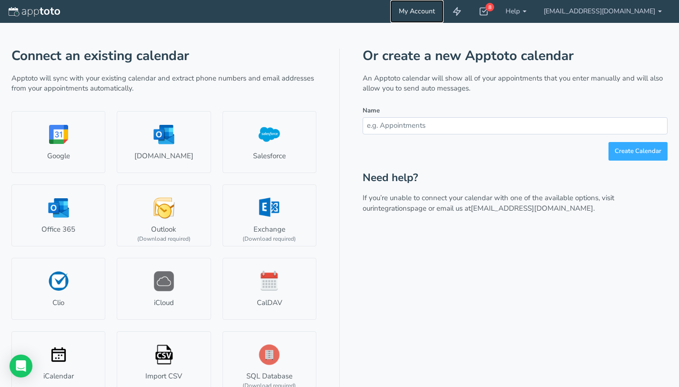
click at [444, 12] on link "My Account" at bounding box center [416, 11] width 53 height 23
click at [624, 9] on link "[EMAIL_ADDRESS][DOMAIN_NAME]" at bounding box center [602, 11] width 135 height 23
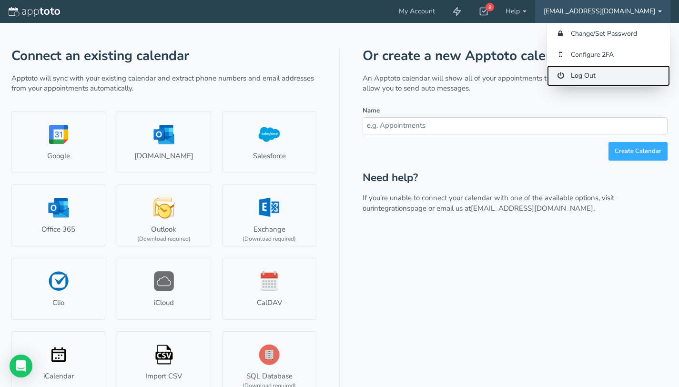
click at [579, 78] on link "Log Out" at bounding box center [608, 75] width 123 height 21
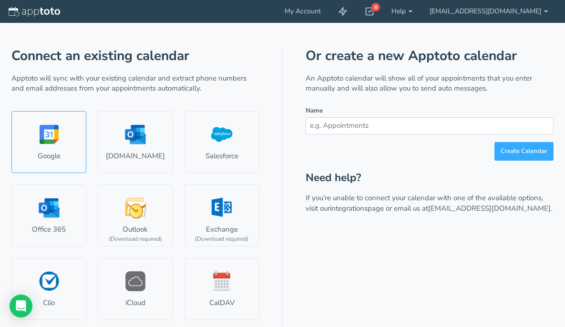
click at [52, 158] on link "Google" at bounding box center [48, 142] width 75 height 62
select select "number:58313"
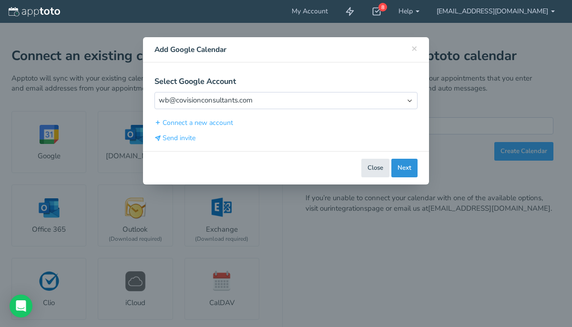
click at [404, 169] on button "Next" at bounding box center [404, 168] width 26 height 19
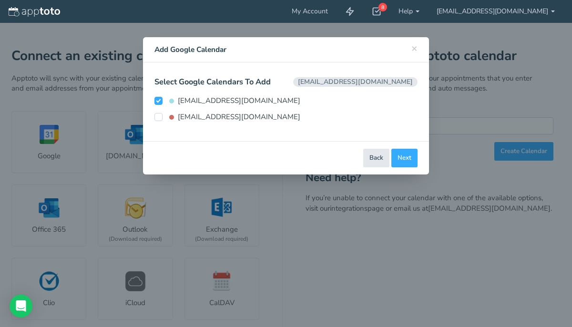
click at [377, 83] on span "[EMAIL_ADDRESS][DOMAIN_NAME]" at bounding box center [355, 81] width 124 height 9
click at [403, 162] on button "Next" at bounding box center [404, 158] width 26 height 19
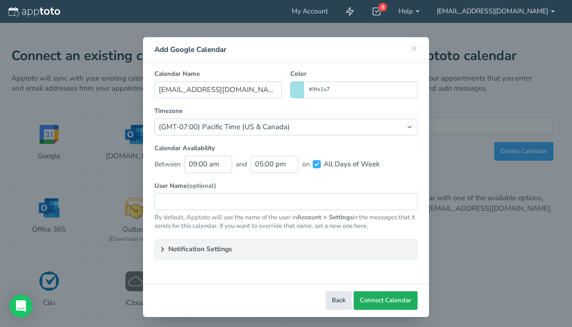
click at [372, 300] on span "Connect Calendar" at bounding box center [385, 300] width 51 height 9
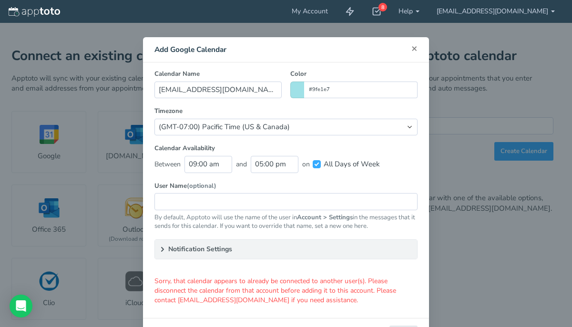
click at [413, 50] on span "×" at bounding box center [414, 47] width 6 height 13
